Goal: Navigation & Orientation: Understand site structure

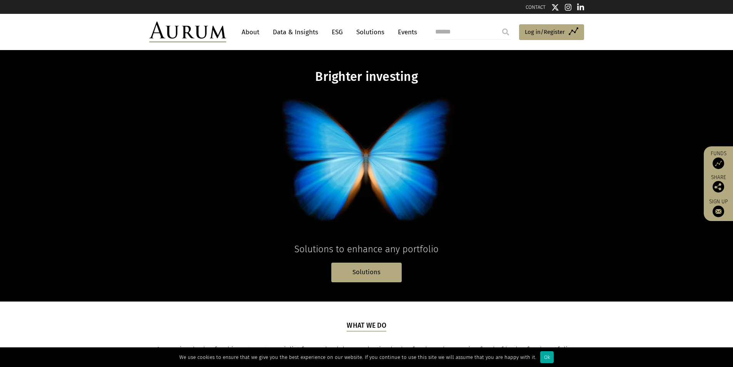
click at [248, 33] on link "About" at bounding box center [250, 32] width 25 height 14
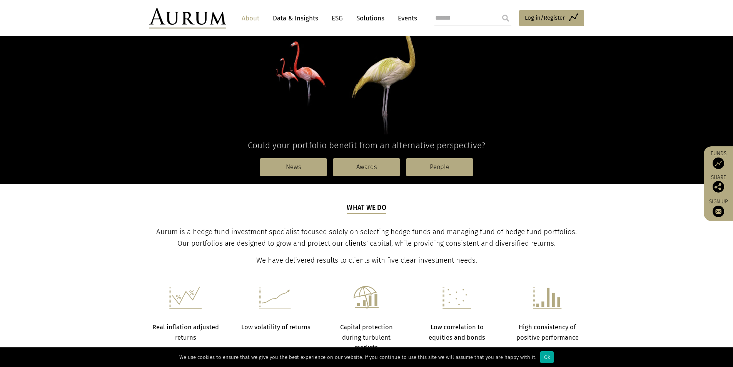
scroll to position [154, 0]
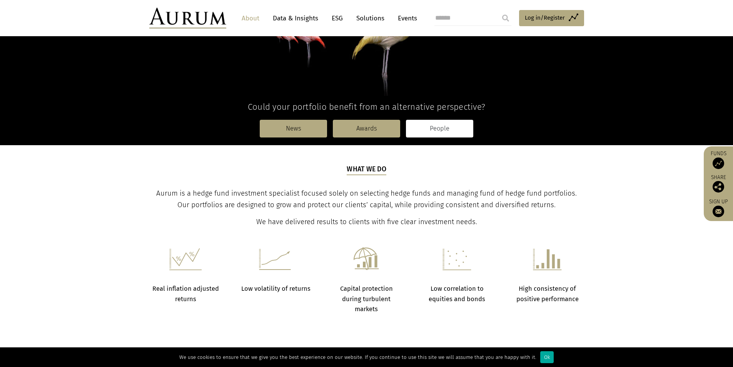
click at [447, 125] on link "People" at bounding box center [439, 129] width 67 height 18
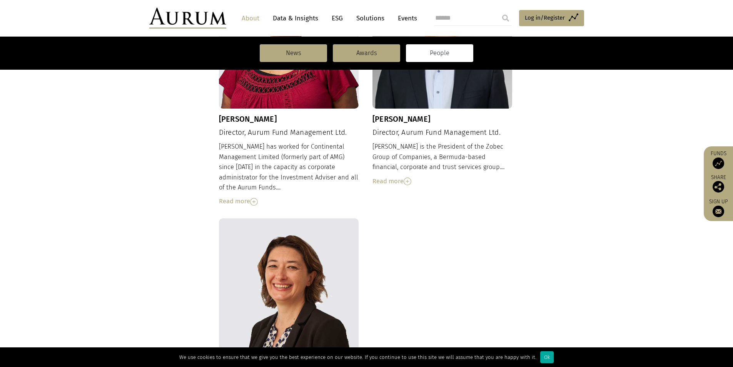
scroll to position [473, 0]
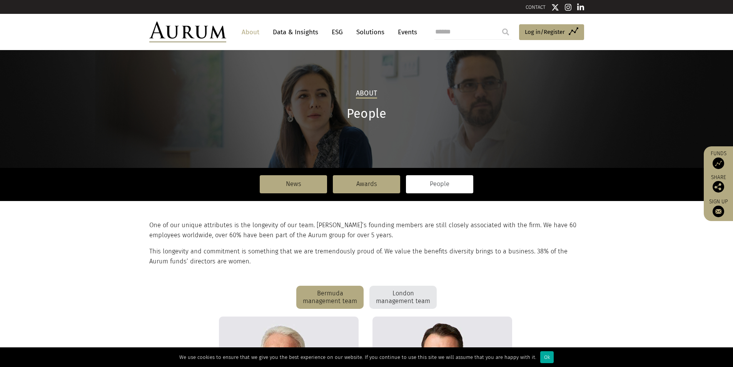
click at [246, 35] on link "About" at bounding box center [250, 32] width 25 height 14
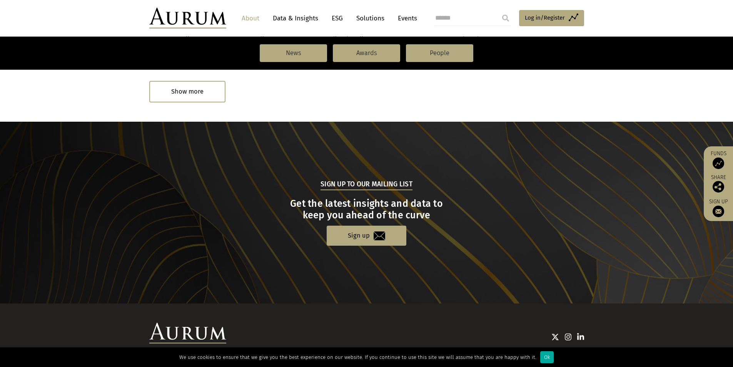
scroll to position [512, 0]
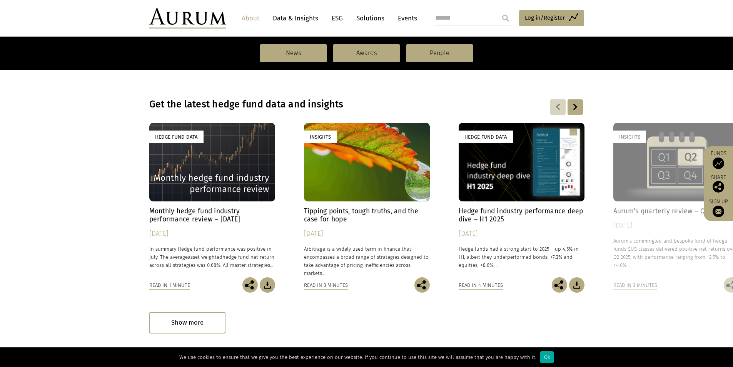
click at [365, 19] on link "Solutions" at bounding box center [371, 18] width 36 height 14
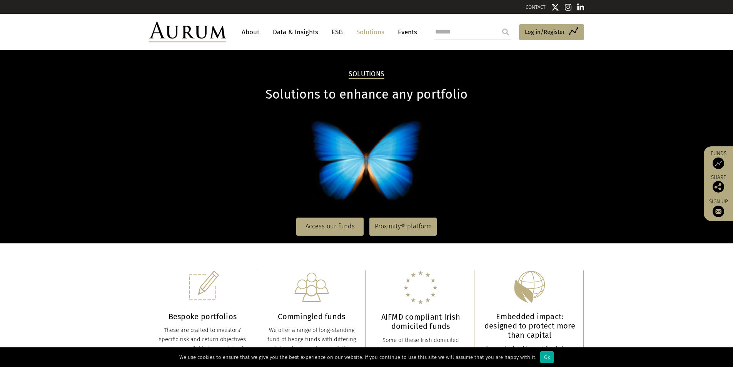
click at [338, 31] on link "ESG" at bounding box center [337, 32] width 19 height 14
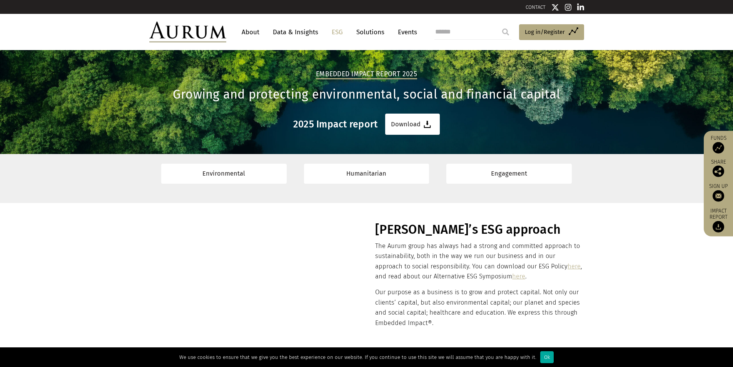
click at [293, 32] on link "Data & Insights" at bounding box center [295, 32] width 53 height 14
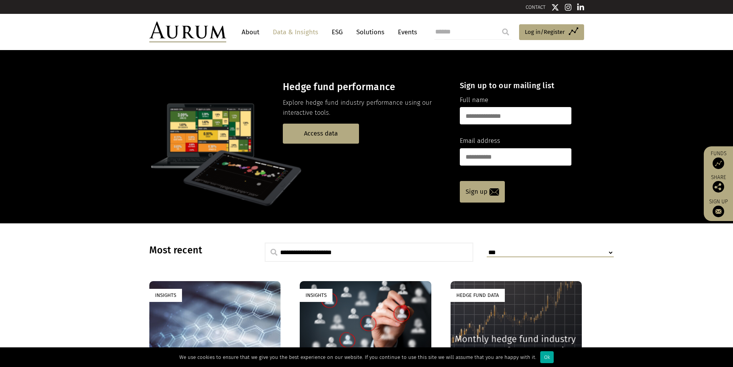
click at [252, 30] on link "About" at bounding box center [250, 32] width 25 height 14
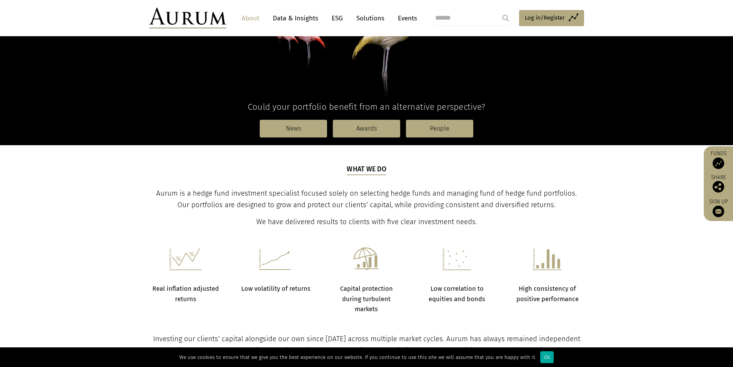
scroll to position [269, 0]
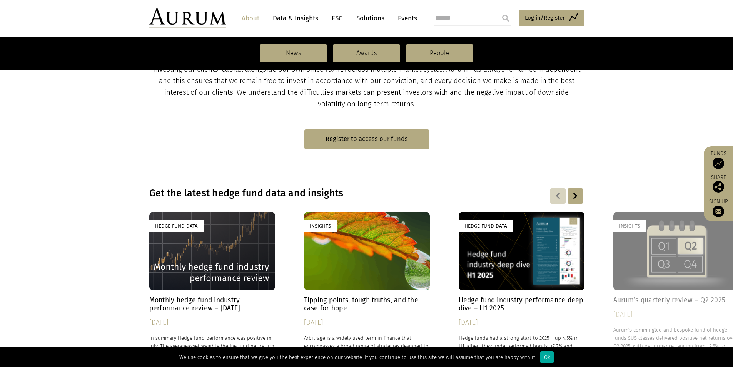
scroll to position [539, 0]
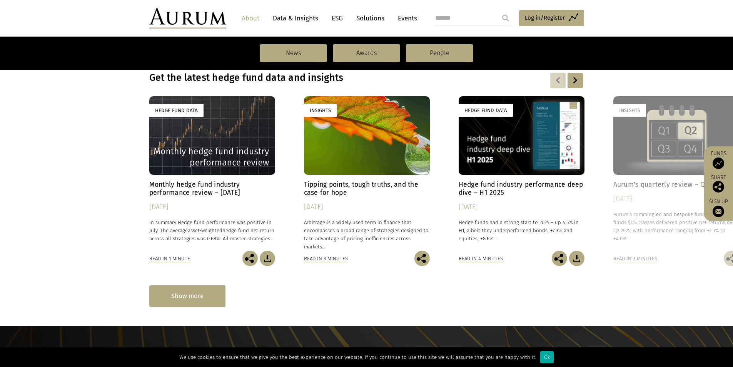
click at [184, 289] on div "Show more" at bounding box center [187, 295] width 76 height 21
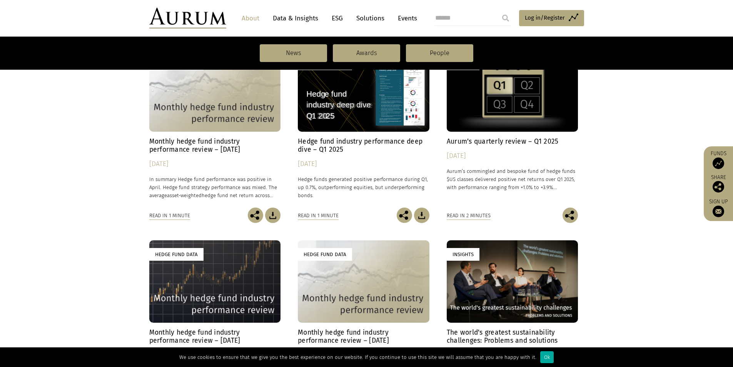
scroll to position [1155, 0]
